Goal: Task Accomplishment & Management: Use online tool/utility

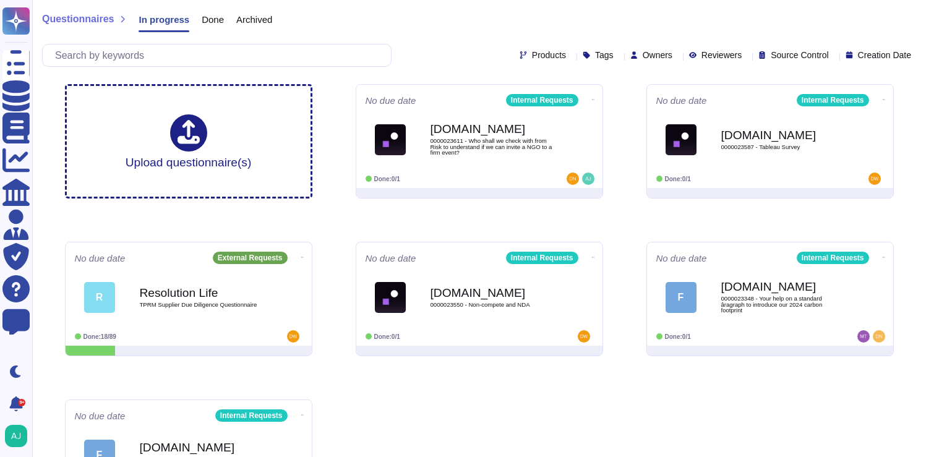
click at [558, 11] on div "Questionnaires In progress Done Archived" at bounding box center [479, 22] width 874 height 25
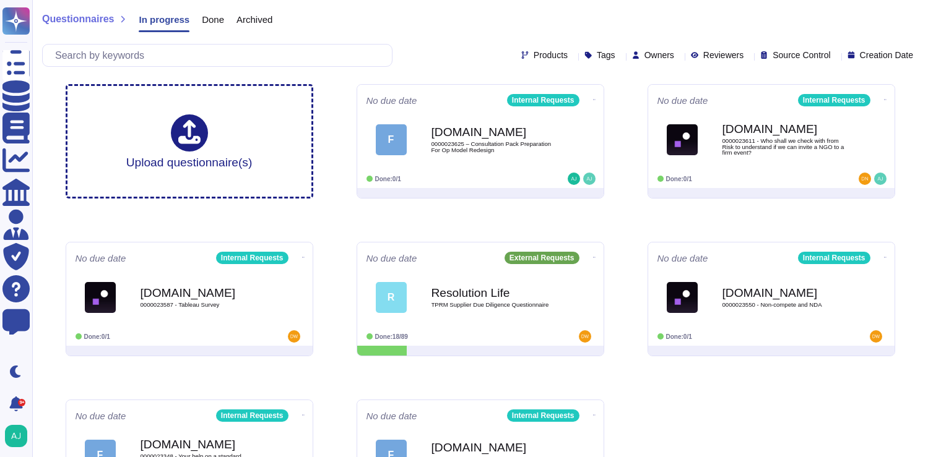
click at [495, 128] on b "[DOMAIN_NAME]" at bounding box center [493, 132] width 124 height 12
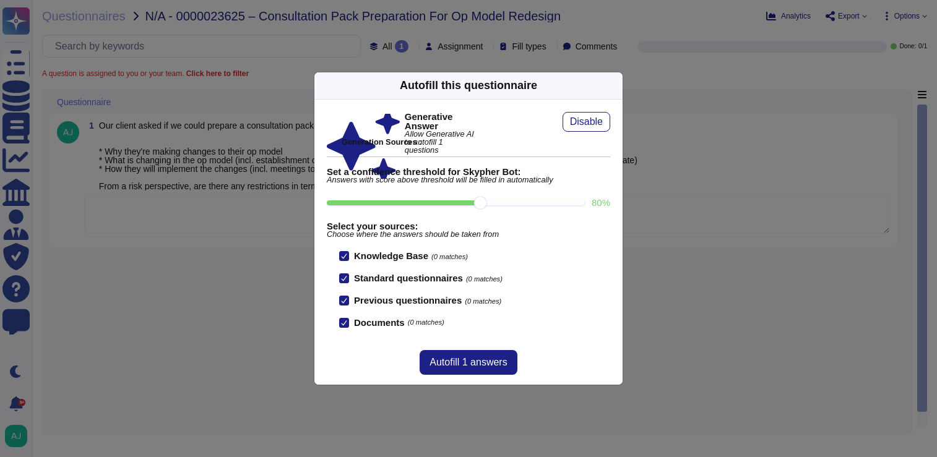
click at [199, 268] on div "Autofill this questionnaire Generative Answer Allow Generative AI to autofill 1…" at bounding box center [468, 228] width 937 height 457
click at [246, 257] on div "Autofill this questionnaire Generative Answer Allow Generative AI to autofill 1…" at bounding box center [468, 228] width 937 height 457
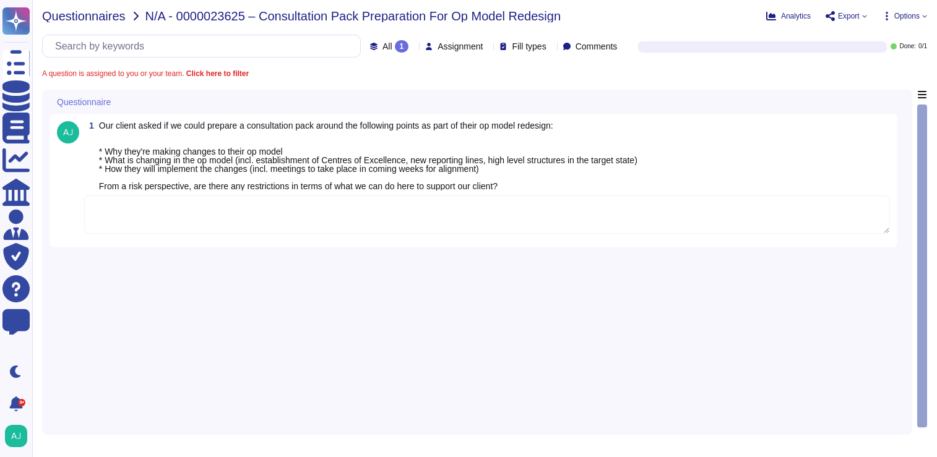
click at [68, 18] on span "Questionnaires" at bounding box center [84, 16] width 84 height 12
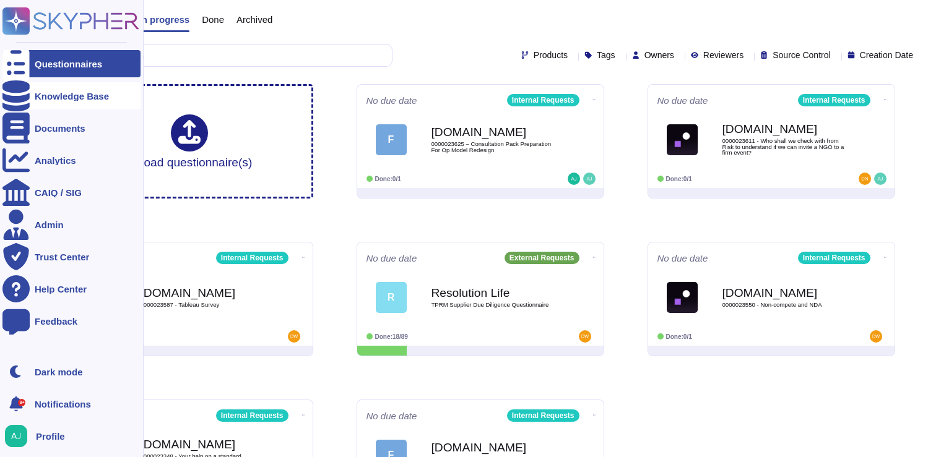
click at [53, 93] on div "Knowledge Base" at bounding box center [72, 96] width 74 height 9
